Goal: Task Accomplishment & Management: Use online tool/utility

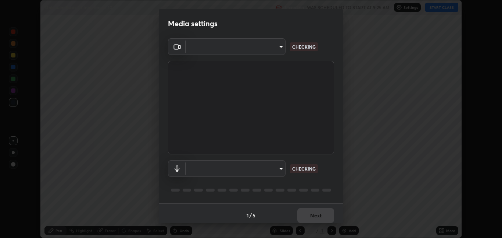
scroll to position [238, 502]
type input "8a437219b1c9d5fef93d1ec40e095ac8837f64dae60836980dab15105ba84f43"
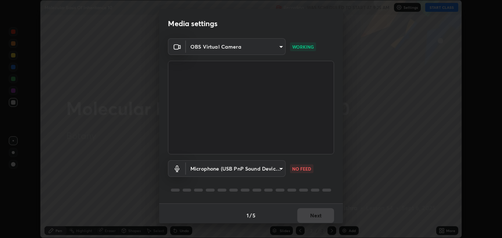
click at [276, 166] on body "Erase all Molecular Basis Of Inheritance 10 Recording WAS SCHEDULED TO START AT…" at bounding box center [251, 119] width 502 height 238
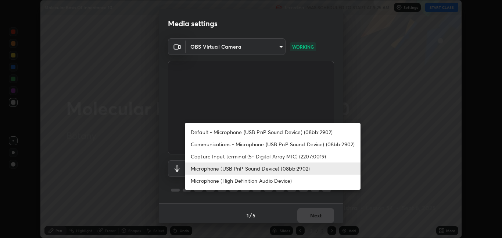
click at [286, 129] on li "Default - Microphone (USB PnP Sound Device) (08bb:2902)" at bounding box center [273, 132] width 176 height 12
type input "default"
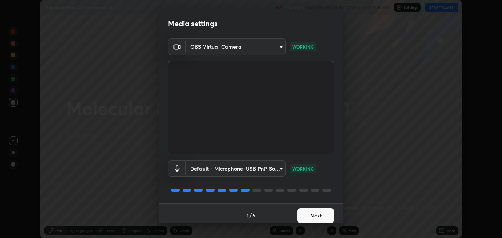
click at [318, 214] on button "Next" at bounding box center [315, 215] width 37 height 15
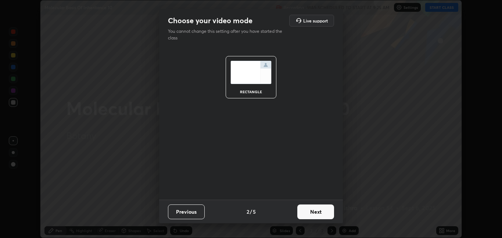
click at [318, 215] on button "Next" at bounding box center [315, 211] width 37 height 15
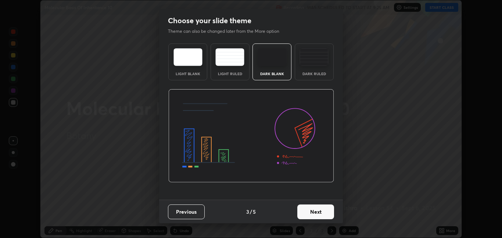
click at [329, 212] on button "Next" at bounding box center [315, 211] width 37 height 15
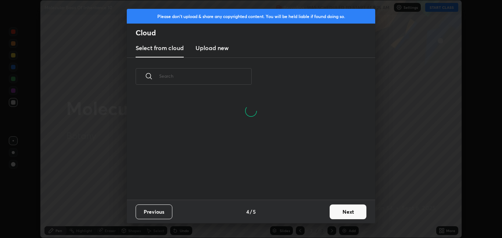
click at [238, 74] on input "text" at bounding box center [205, 75] width 93 height 31
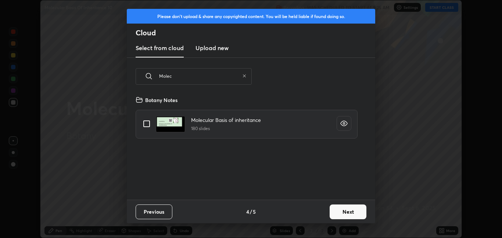
scroll to position [104, 236]
type input "Molec"
click at [149, 122] on input "grid" at bounding box center [146, 123] width 15 height 15
checkbox input "true"
click at [355, 209] on button "Next" at bounding box center [348, 211] width 37 height 15
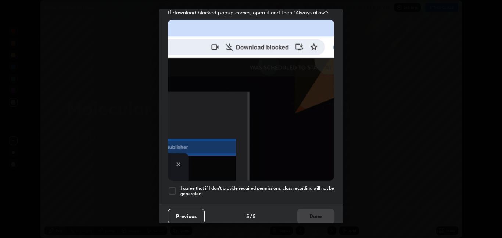
scroll to position [154, 0]
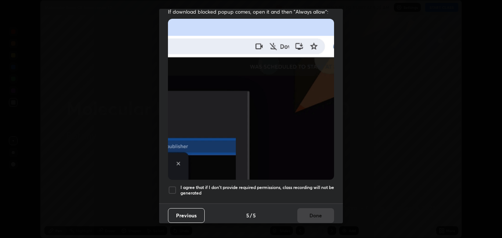
click at [176, 185] on div at bounding box center [172, 189] width 9 height 9
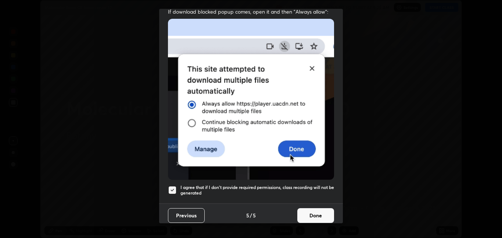
click at [328, 217] on button "Done" at bounding box center [315, 215] width 37 height 15
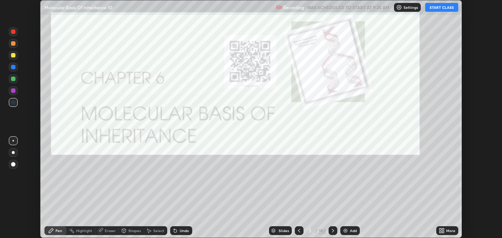
click at [438, 7] on button "START CLASS" at bounding box center [441, 7] width 33 height 9
click at [18, 163] on div at bounding box center [13, 164] width 12 height 12
click at [15, 80] on div at bounding box center [13, 78] width 4 height 4
click at [17, 168] on div at bounding box center [13, 164] width 9 height 12
click at [17, 163] on div at bounding box center [13, 164] width 9 height 9
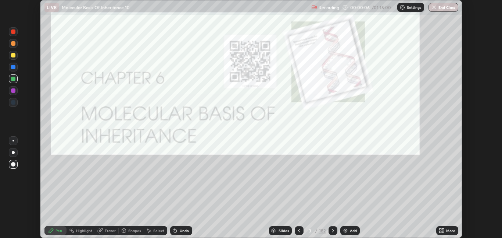
click at [324, 231] on div "182" at bounding box center [322, 230] width 7 height 7
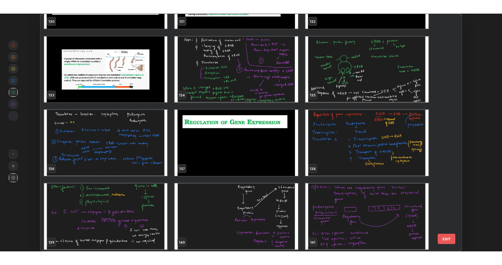
scroll to position [3212, 0]
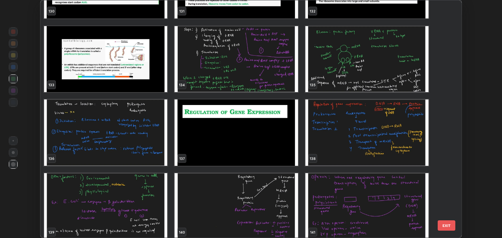
click at [274, 145] on img "grid" at bounding box center [236, 132] width 123 height 66
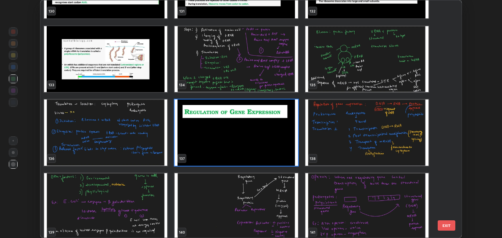
click at [274, 145] on img "grid" at bounding box center [236, 132] width 123 height 66
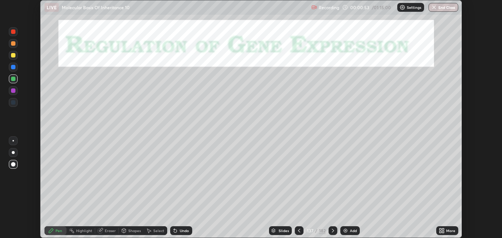
click at [15, 164] on div at bounding box center [13, 164] width 4 height 4
click at [332, 230] on icon at bounding box center [333, 230] width 6 height 6
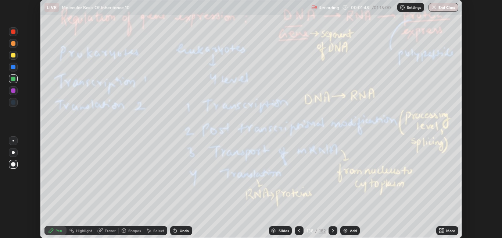
click at [111, 230] on div "Eraser" at bounding box center [110, 230] width 11 height 4
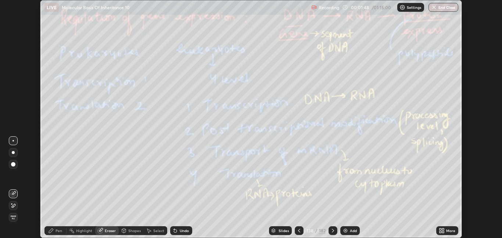
click at [13, 218] on span "Erase all" at bounding box center [13, 217] width 8 height 4
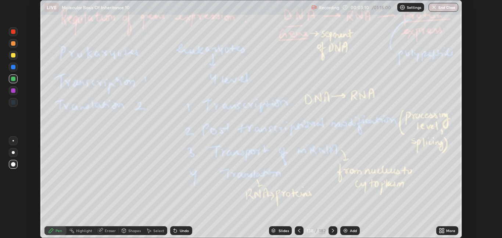
click at [299, 230] on icon at bounding box center [299, 230] width 6 height 6
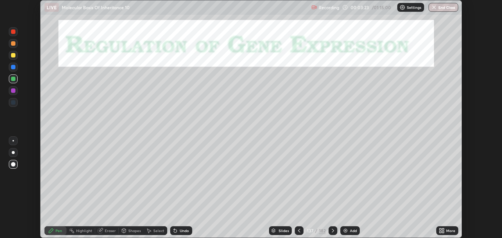
click at [337, 230] on div at bounding box center [333, 230] width 9 height 9
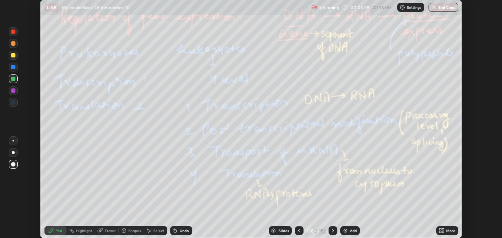
click at [333, 226] on div at bounding box center [333, 230] width 9 height 9
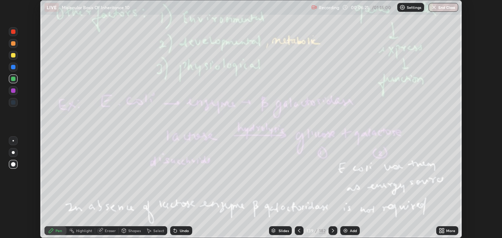
click at [336, 228] on div at bounding box center [333, 230] width 9 height 9
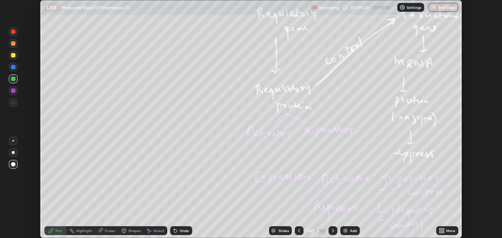
click at [299, 229] on icon at bounding box center [299, 230] width 2 height 4
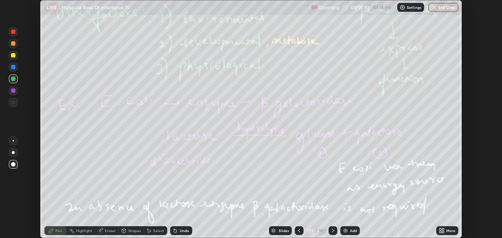
click at [332, 230] on icon at bounding box center [333, 230] width 6 height 6
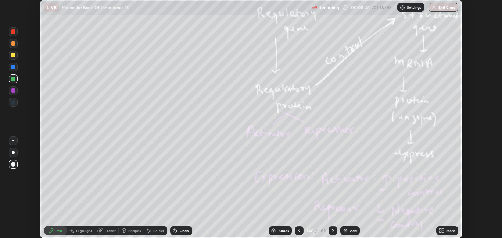
click at [332, 230] on icon at bounding box center [333, 230] width 6 height 6
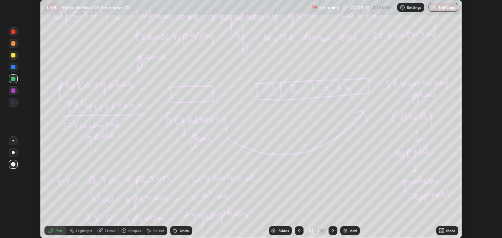
click at [298, 230] on icon at bounding box center [299, 230] width 2 height 4
click at [297, 230] on icon at bounding box center [299, 230] width 6 height 6
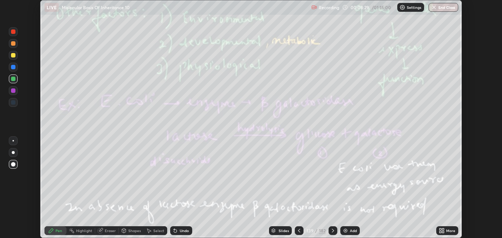
click at [297, 228] on icon at bounding box center [299, 230] width 6 height 6
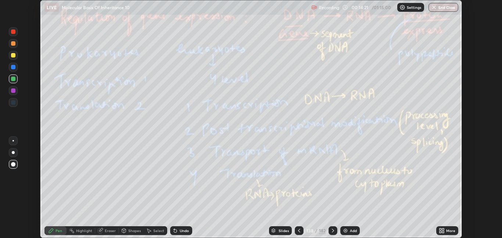
click at [335, 229] on div at bounding box center [333, 230] width 9 height 9
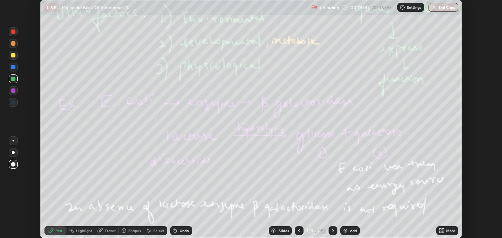
click at [333, 232] on icon at bounding box center [333, 230] width 6 height 6
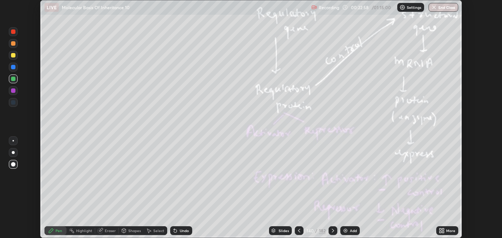
click at [334, 228] on icon at bounding box center [333, 230] width 6 height 6
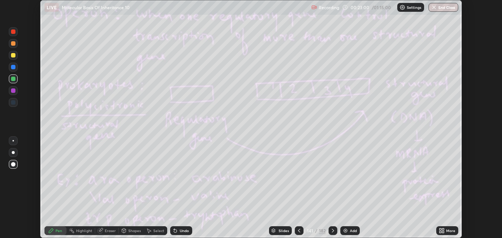
click at [299, 230] on icon at bounding box center [299, 230] width 6 height 6
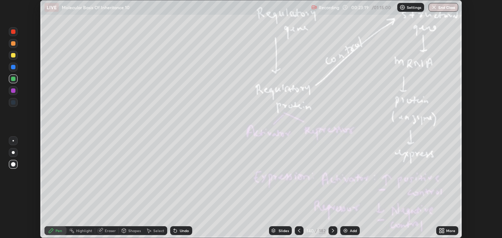
click at [332, 228] on icon at bounding box center [333, 230] width 6 height 6
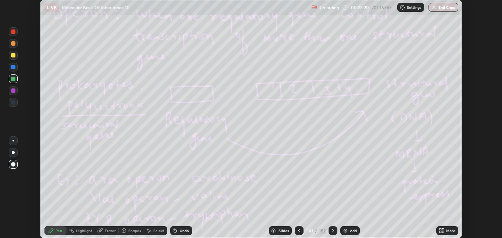
click at [443, 229] on icon at bounding box center [443, 229] width 2 height 2
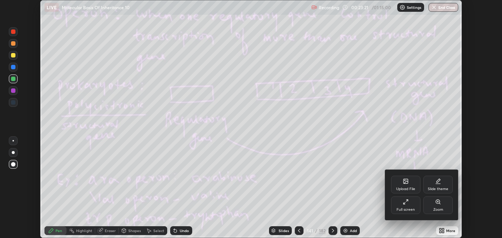
click at [415, 210] on div "Full screen" at bounding box center [405, 205] width 29 height 18
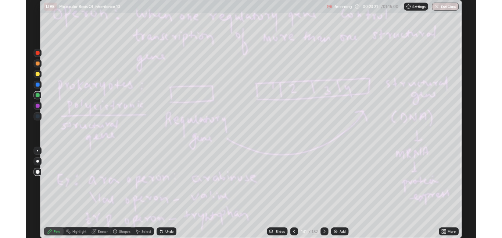
scroll to position [265, 502]
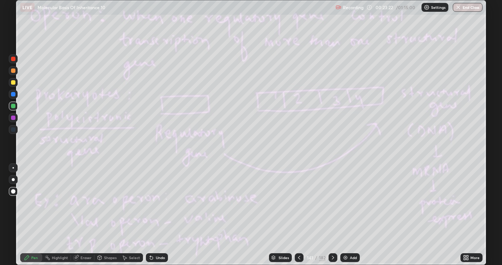
click at [333, 237] on icon at bounding box center [333, 258] width 2 height 4
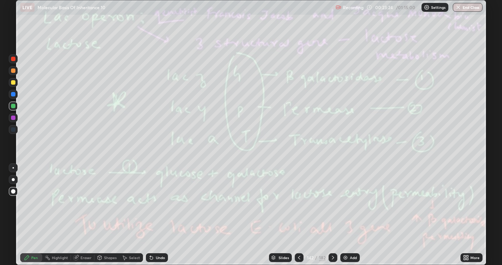
click at [299, 237] on div at bounding box center [299, 257] width 9 height 15
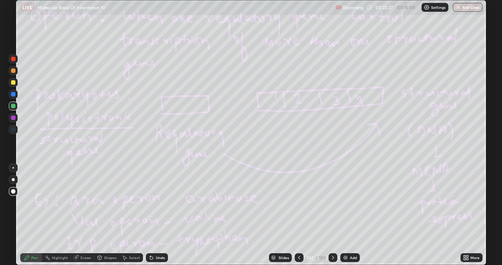
click at [14, 82] on div at bounding box center [13, 82] width 4 height 4
click at [303, 237] on div at bounding box center [299, 257] width 9 height 9
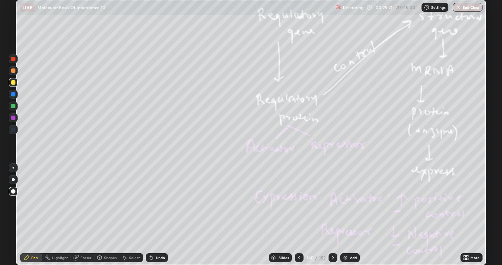
click at [335, 237] on div at bounding box center [333, 257] width 9 height 15
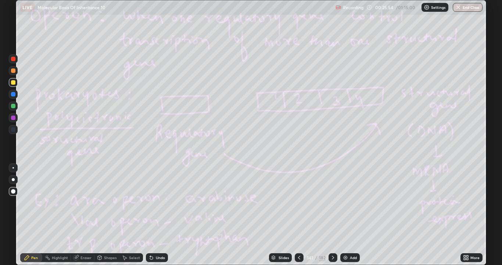
click at [84, 237] on div "Eraser" at bounding box center [86, 258] width 11 height 4
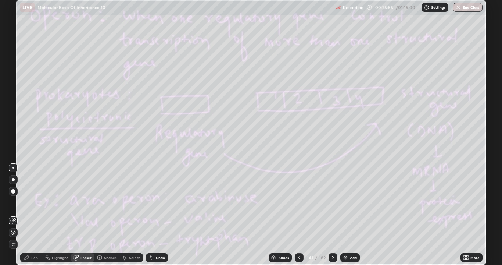
click at [14, 237] on span "Erase all" at bounding box center [13, 244] width 8 height 4
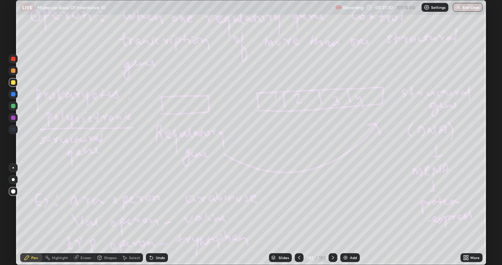
click at [332, 237] on icon at bounding box center [333, 257] width 6 height 6
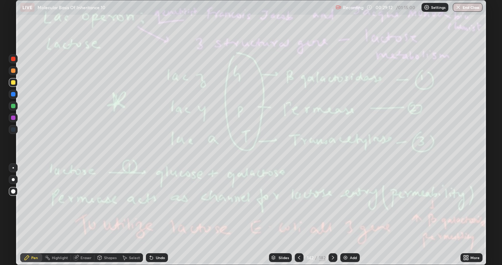
click at [163, 237] on div "Undo" at bounding box center [157, 257] width 22 height 9
click at [332, 237] on icon at bounding box center [333, 257] width 6 height 6
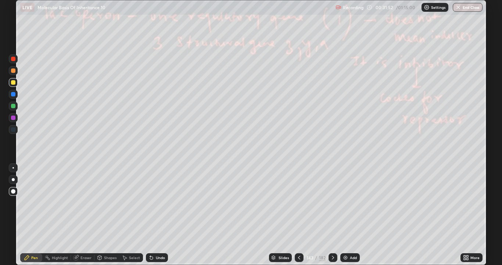
click at [332, 237] on icon at bounding box center [333, 257] width 6 height 6
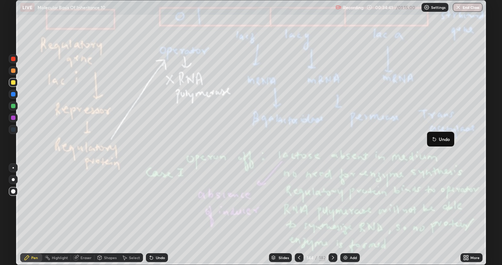
click at [335, 237] on div at bounding box center [333, 257] width 9 height 9
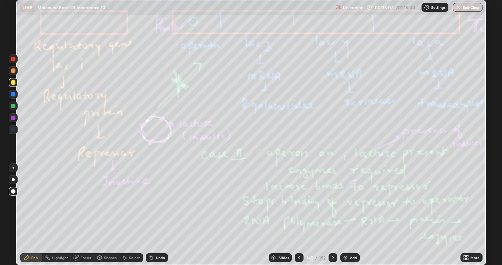
click at [336, 237] on div at bounding box center [333, 257] width 9 height 9
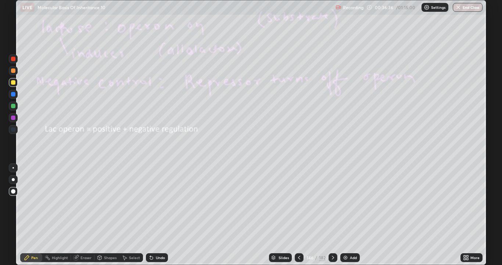
click at [300, 237] on div at bounding box center [299, 257] width 9 height 9
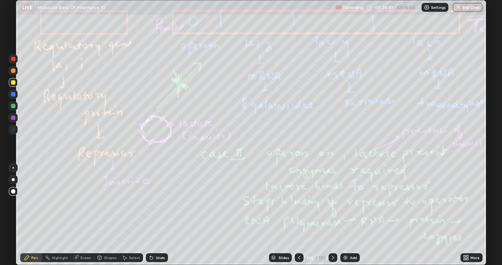
click at [299, 237] on icon at bounding box center [299, 257] width 6 height 6
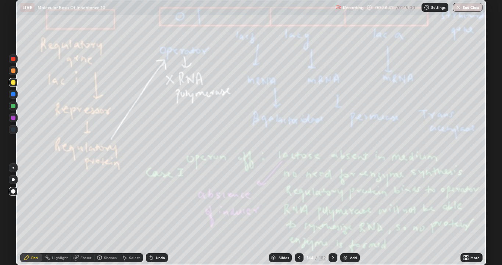
click at [300, 237] on icon at bounding box center [299, 257] width 6 height 6
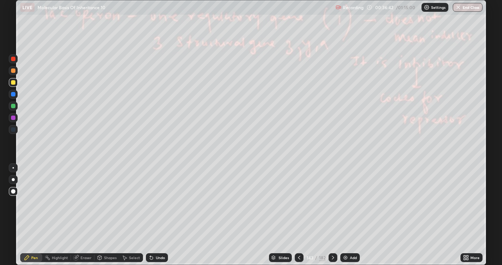
click at [299, 237] on icon at bounding box center [299, 257] width 6 height 6
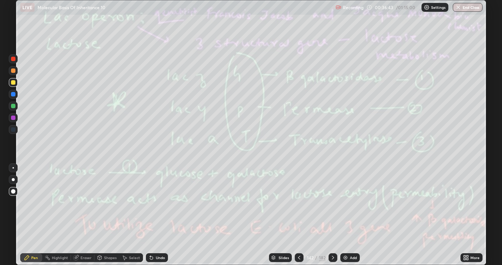
click at [299, 237] on icon at bounding box center [299, 257] width 6 height 6
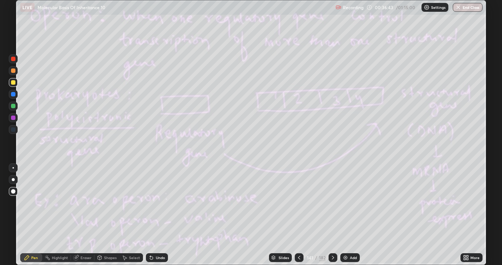
click at [299, 237] on icon at bounding box center [299, 257] width 6 height 6
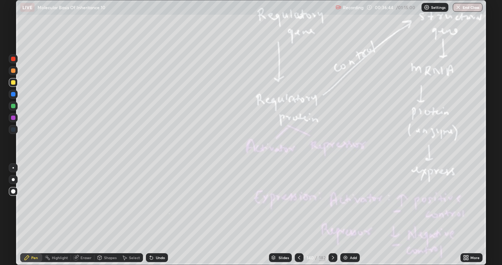
click at [336, 237] on div at bounding box center [333, 257] width 9 height 9
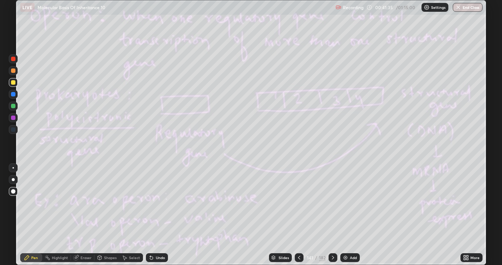
click at [332, 237] on icon at bounding box center [333, 257] width 6 height 6
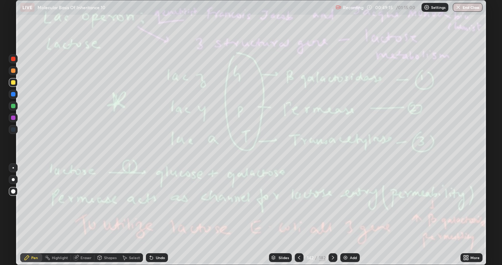
click at [331, 237] on icon at bounding box center [333, 257] width 6 height 6
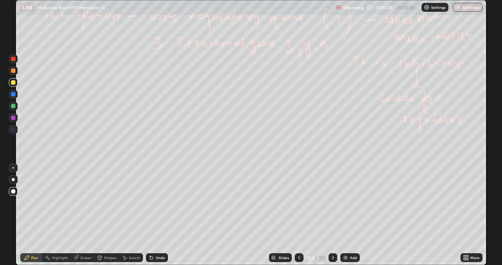
click at [332, 237] on icon at bounding box center [333, 257] width 6 height 6
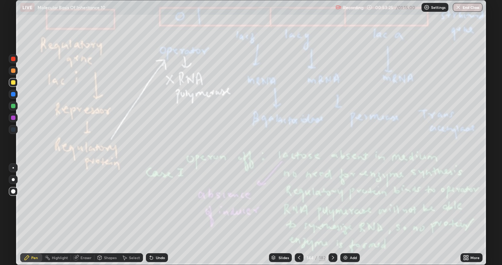
click at [336, 237] on div at bounding box center [333, 257] width 9 height 15
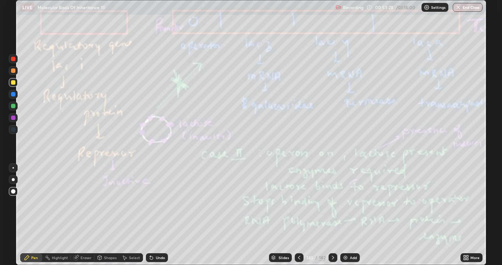
click at [88, 237] on div "Eraser" at bounding box center [86, 258] width 11 height 4
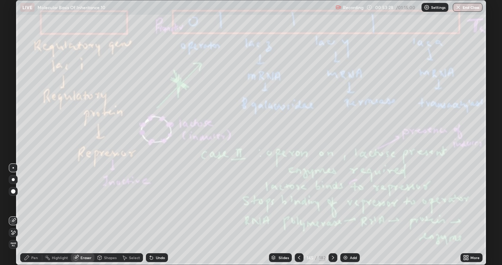
click at [14, 237] on span "Erase all" at bounding box center [13, 244] width 8 height 4
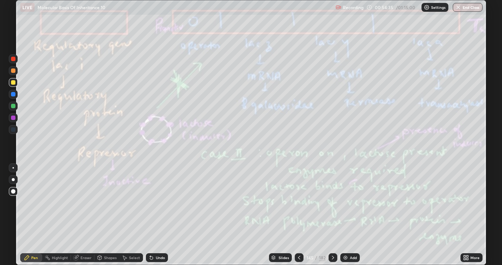
click at [473, 237] on div "More" at bounding box center [475, 258] width 9 height 4
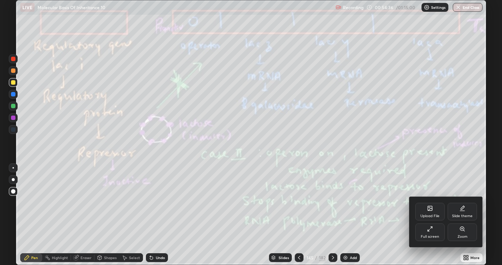
click at [436, 235] on div "Full screen" at bounding box center [430, 237] width 18 height 4
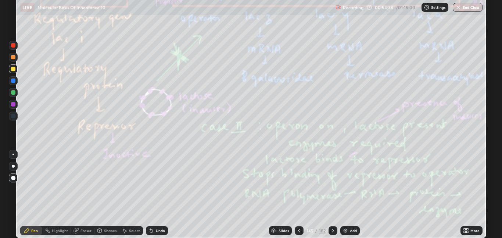
scroll to position [36531, 36266]
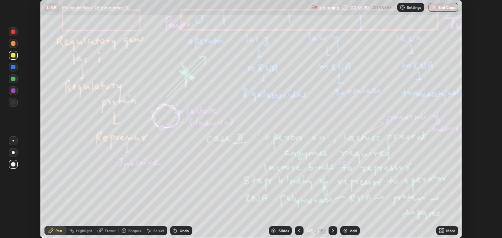
click at [0, 225] on div "Setting up your live class" at bounding box center [251, 119] width 502 height 238
click at [0, 226] on div "Setting up your live class" at bounding box center [251, 119] width 502 height 238
click at [332, 230] on icon at bounding box center [333, 230] width 6 height 6
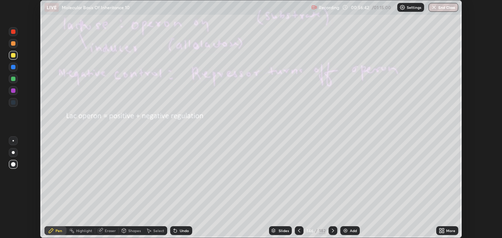
click at [332, 230] on icon at bounding box center [333, 230] width 6 height 6
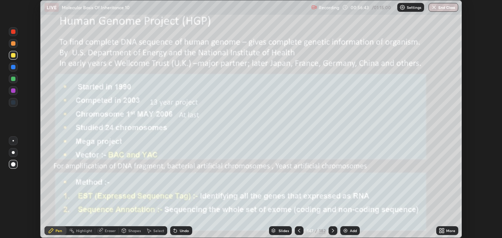
click at [332, 230] on icon at bounding box center [333, 230] width 6 height 6
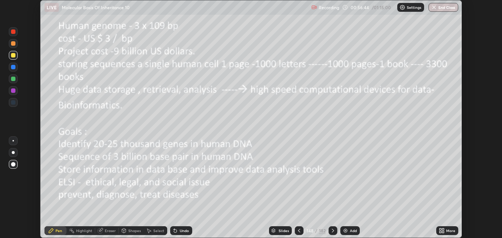
click at [332, 229] on icon at bounding box center [333, 230] width 2 height 4
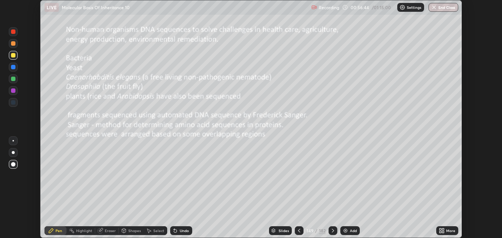
click at [331, 229] on icon at bounding box center [333, 230] width 6 height 6
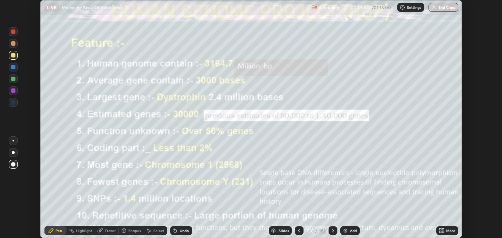
click at [332, 230] on icon at bounding box center [333, 230] width 6 height 6
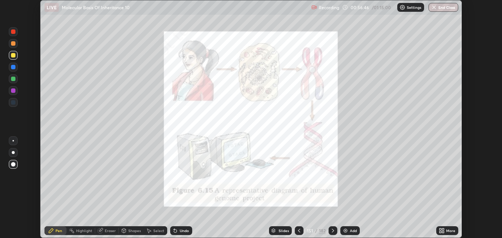
click at [331, 227] on div at bounding box center [333, 230] width 9 height 9
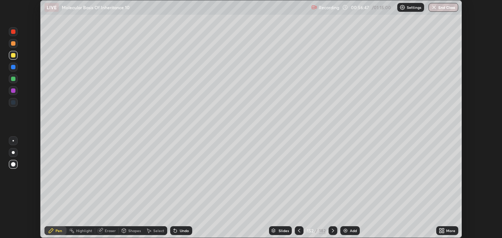
click at [302, 228] on div at bounding box center [299, 230] width 9 height 9
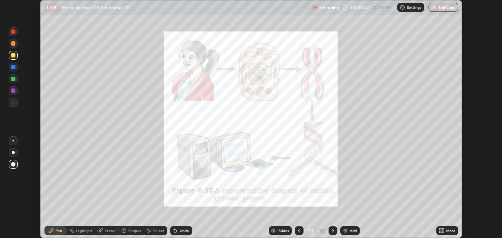
click at [299, 230] on icon at bounding box center [299, 230] width 6 height 6
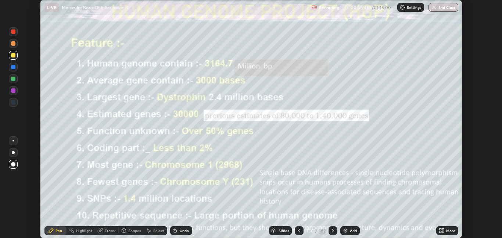
click at [299, 229] on icon at bounding box center [299, 230] width 6 height 6
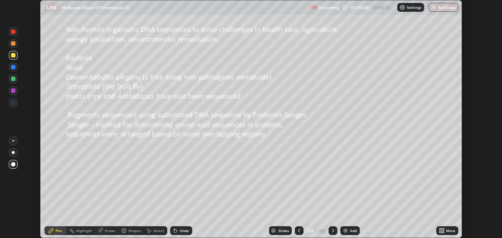
click at [299, 230] on icon at bounding box center [299, 230] width 6 height 6
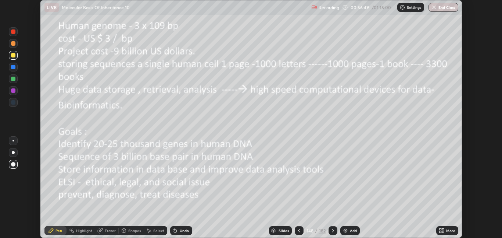
click at [302, 229] on div at bounding box center [299, 230] width 9 height 9
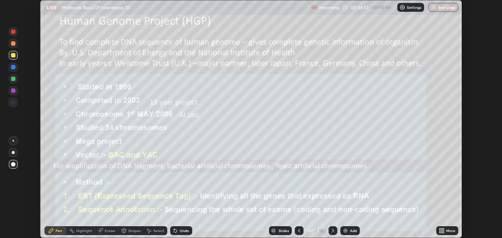
click at [299, 229] on icon at bounding box center [299, 230] width 6 height 6
